Goal: Transaction & Acquisition: Purchase product/service

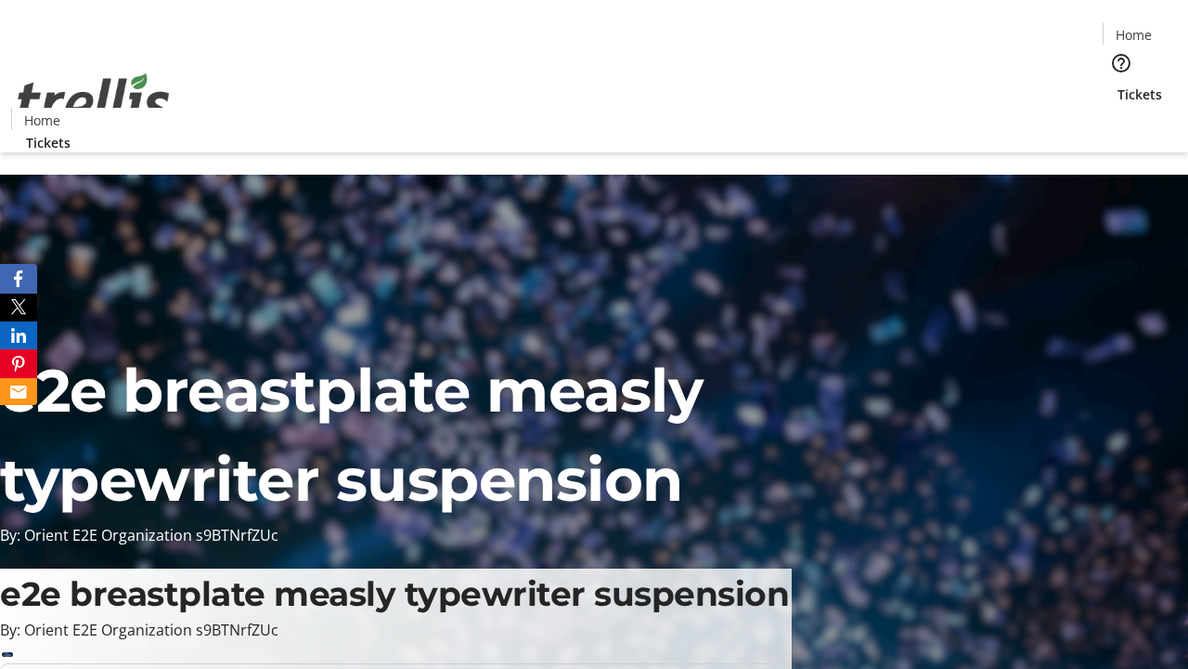
click at [1118, 84] on span "Tickets" at bounding box center [1140, 93] width 45 height 19
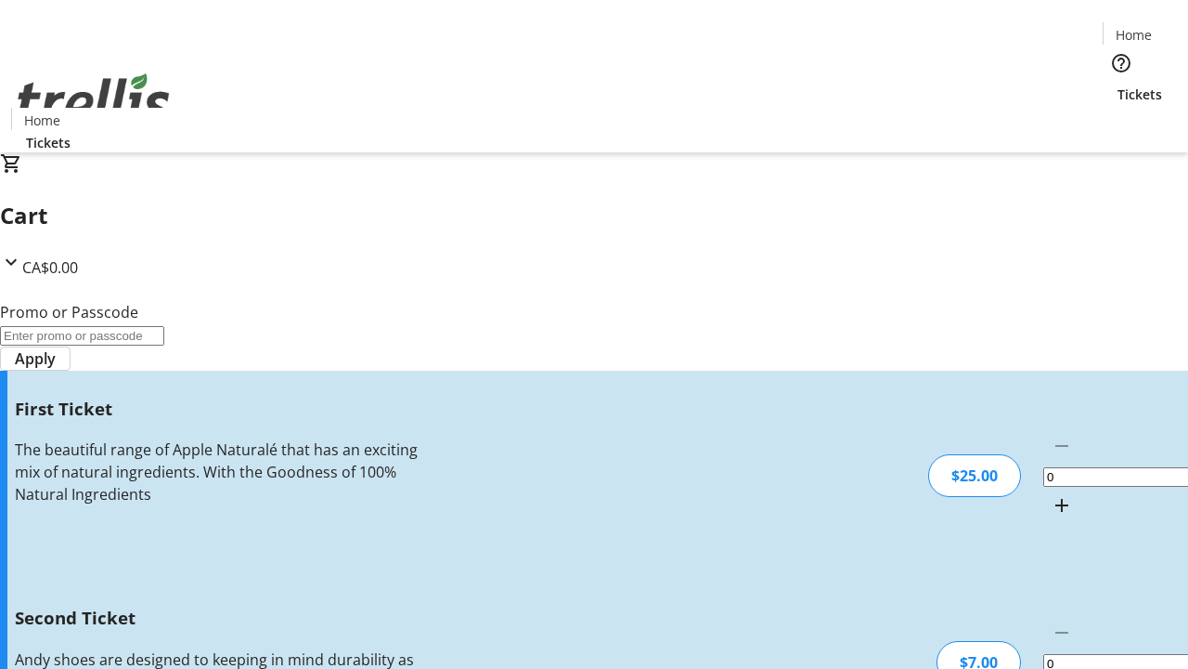
click at [1051, 494] on mat-icon "Increment by one" at bounding box center [1062, 505] width 22 height 22
type input "1"
type input "2"
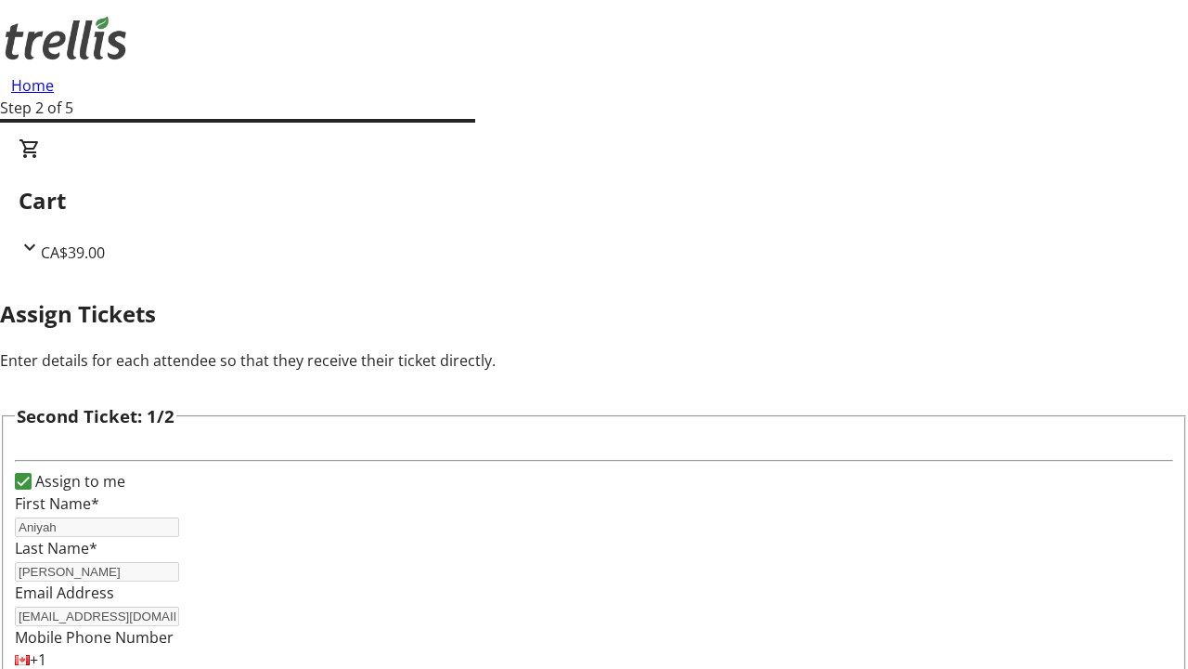
type input "Aniyah"
type input "[PERSON_NAME]"
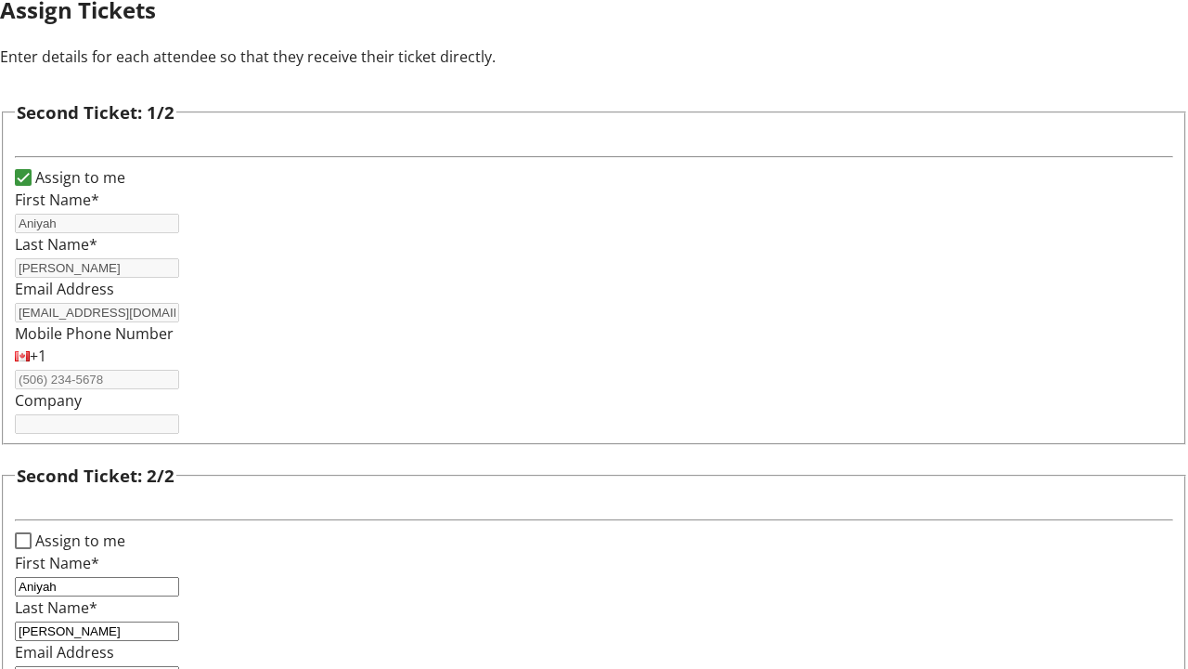
type input "[EMAIL_ADDRESS][DOMAIN_NAME]"
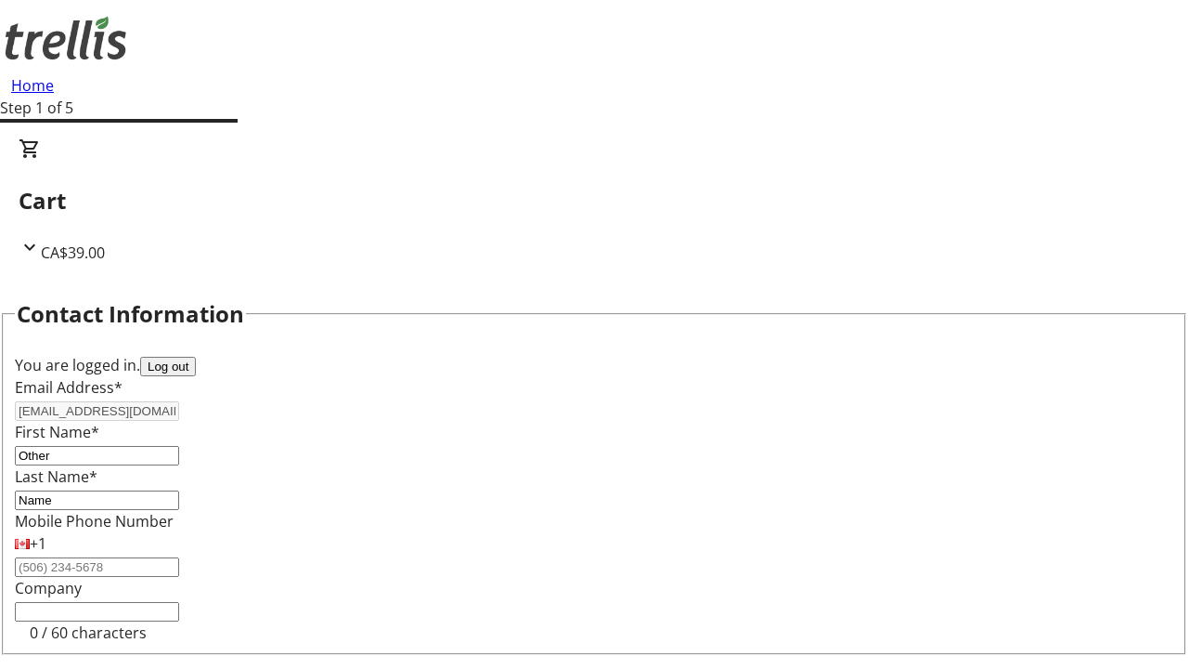
type input "Name"
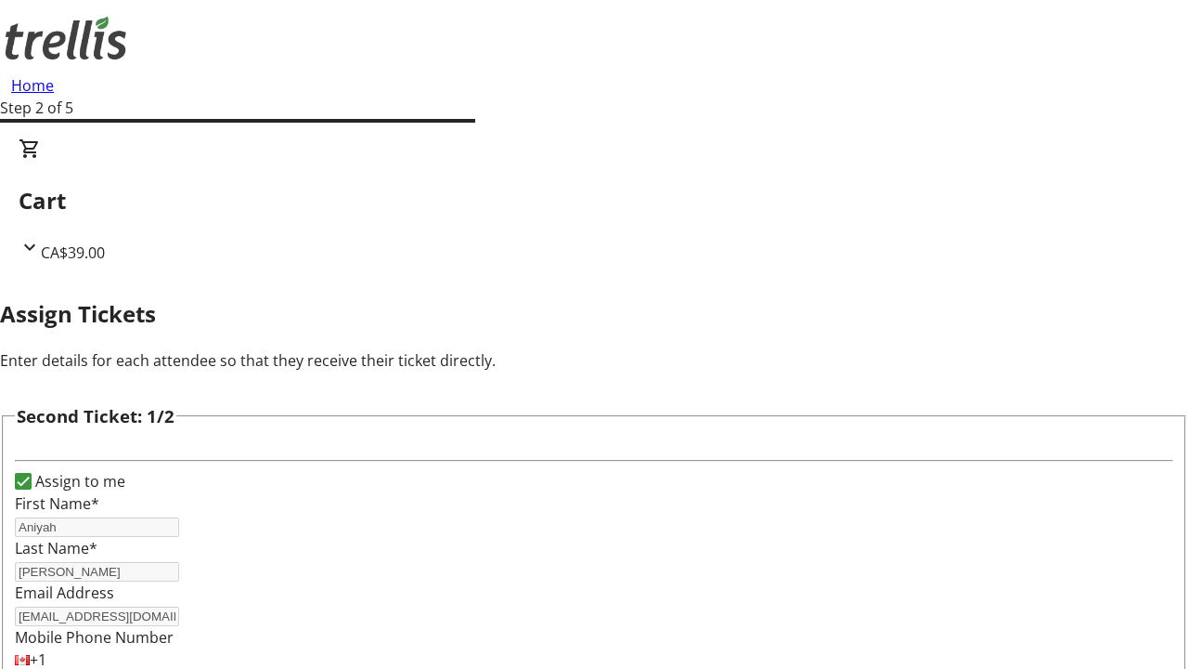
scroll to position [218, 0]
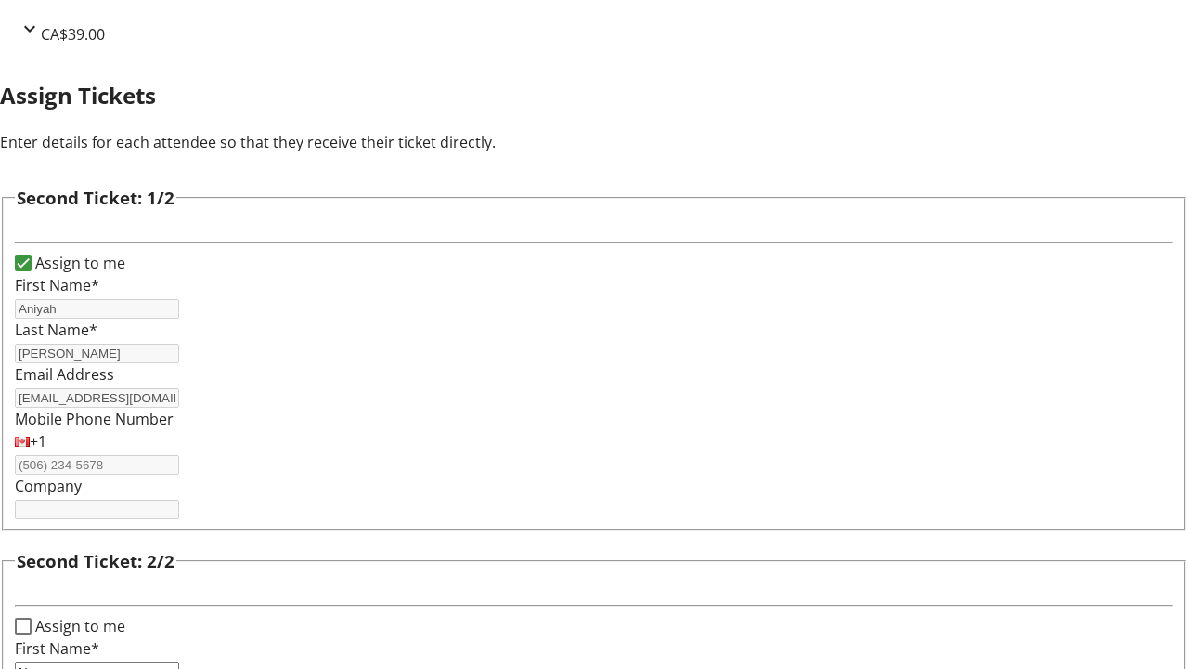
type input "New"
type input "Name"
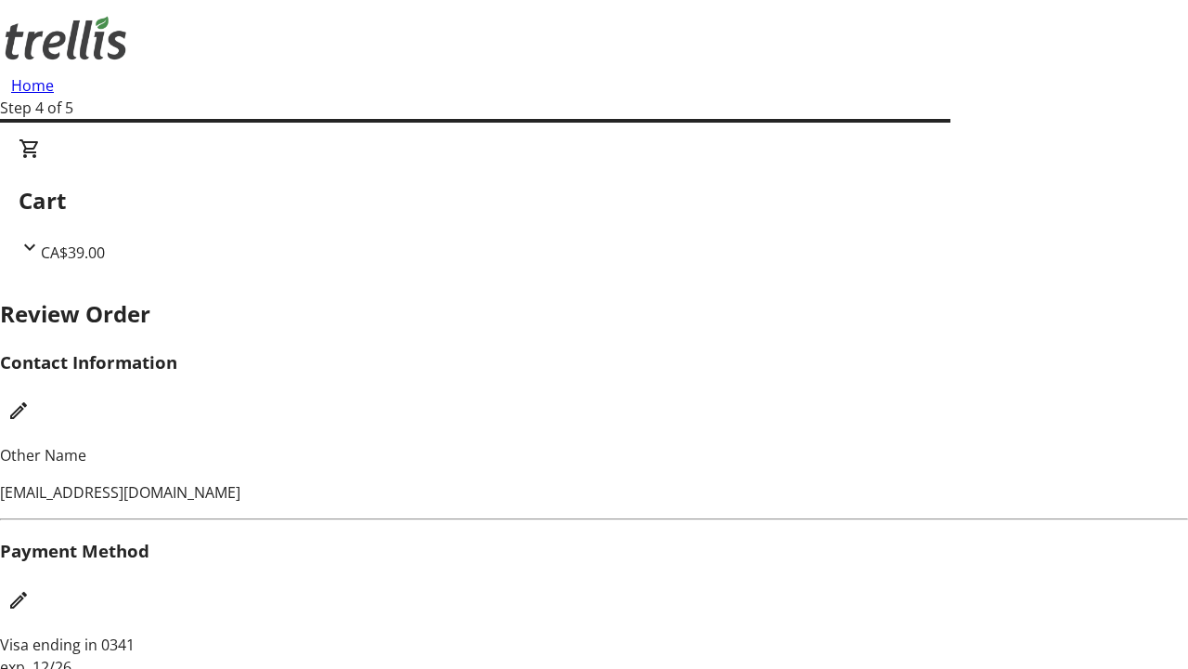
click at [30, 589] on mat-icon "Edit Payment Method" at bounding box center [18, 600] width 22 height 22
